Goal: Task Accomplishment & Management: Manage account settings

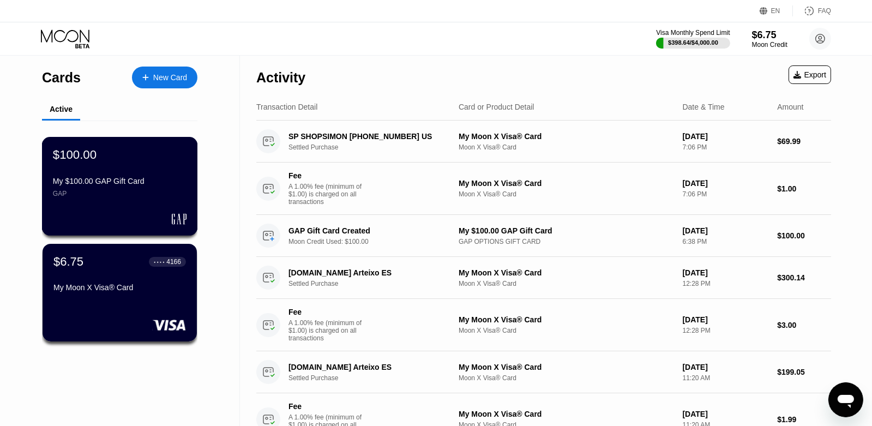
click at [107, 173] on div "$100.00 My $100.00 GAP Gift Card GAP" at bounding box center [120, 173] width 134 height 50
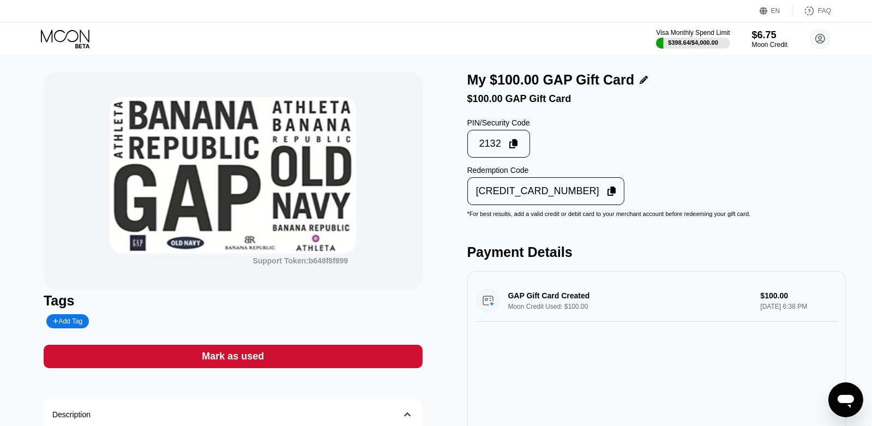
click at [216, 360] on div "Mark as used" at bounding box center [233, 356] width 62 height 13
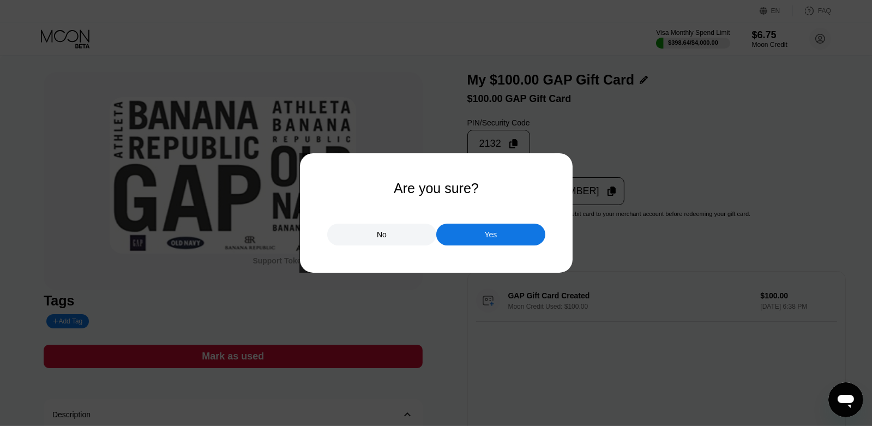
drag, startPoint x: 514, startPoint y: 243, endPoint x: 480, endPoint y: 227, distance: 37.3
click at [513, 242] on div "Yes" at bounding box center [490, 234] width 109 height 22
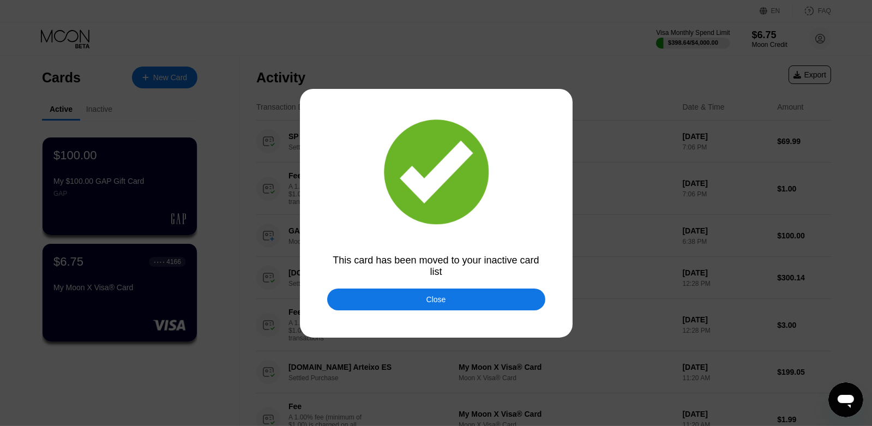
click at [500, 303] on div "Close" at bounding box center [436, 299] width 218 height 22
